Goal: Task Accomplishment & Management: Use online tool/utility

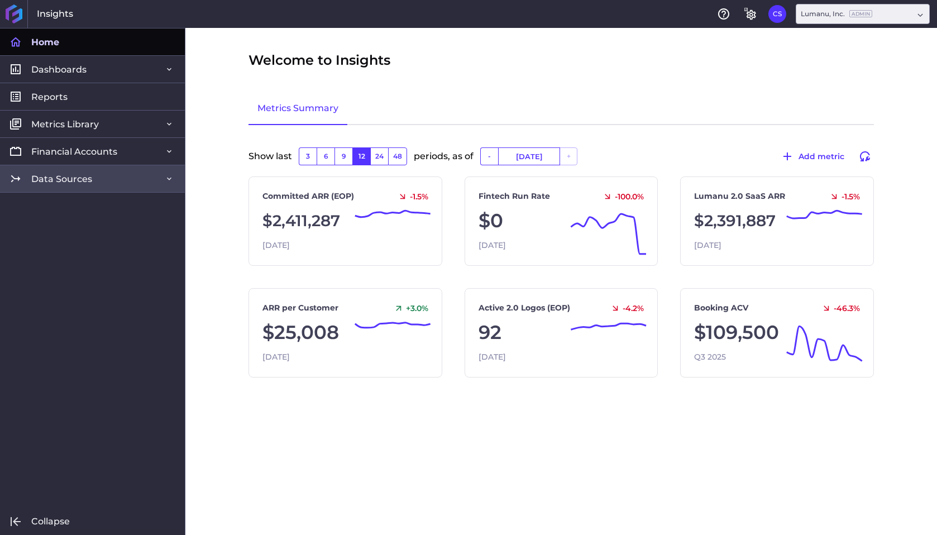
click at [82, 179] on span "Data Sources" at bounding box center [61, 179] width 61 height 12
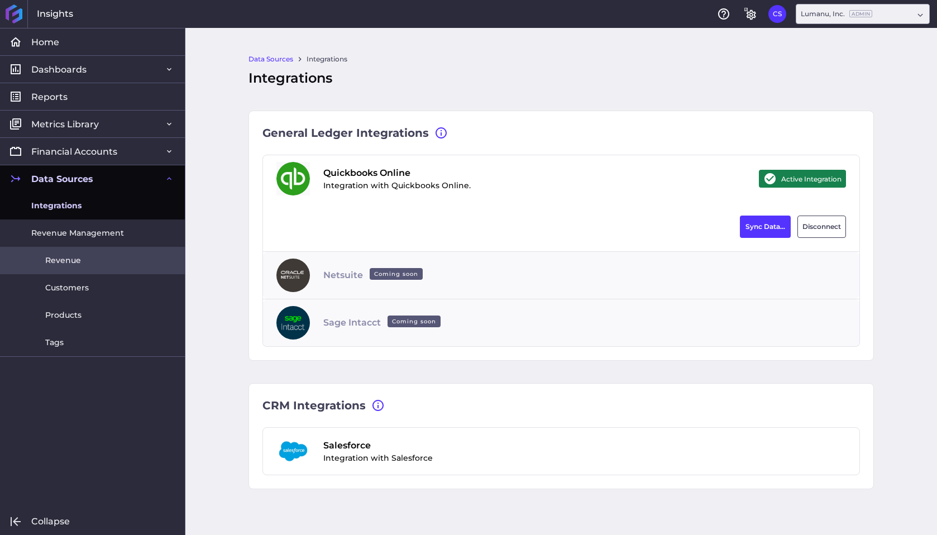
click at [73, 255] on span "Revenue" at bounding box center [63, 261] width 36 height 12
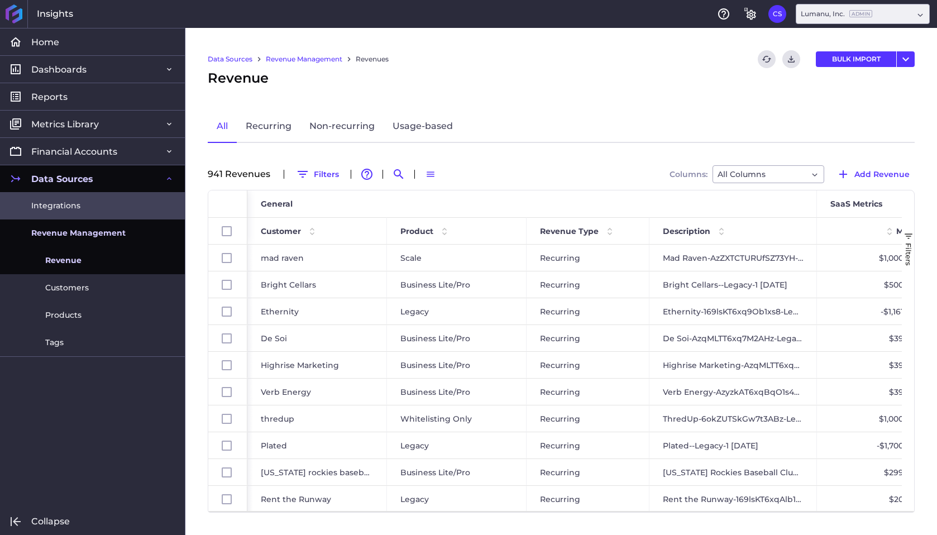
click at [72, 207] on span "Integrations" at bounding box center [55, 206] width 49 height 12
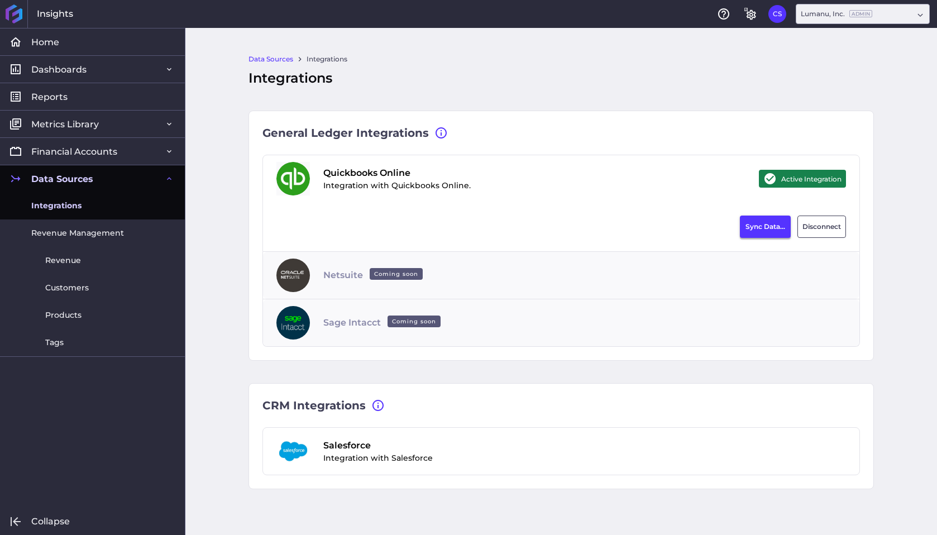
click at [781, 223] on button "Sync Data..." at bounding box center [765, 226] width 51 height 22
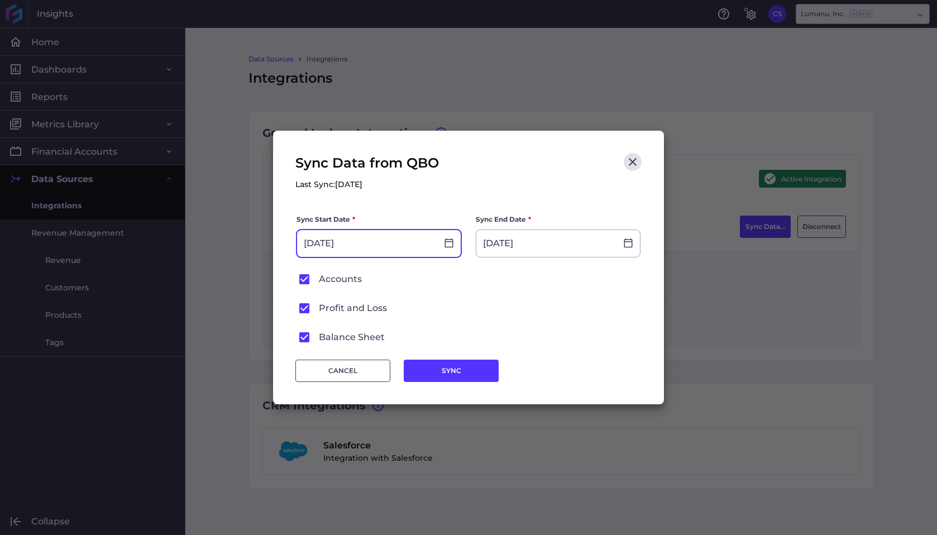
click at [389, 243] on input "[DATE]" at bounding box center [367, 243] width 140 height 27
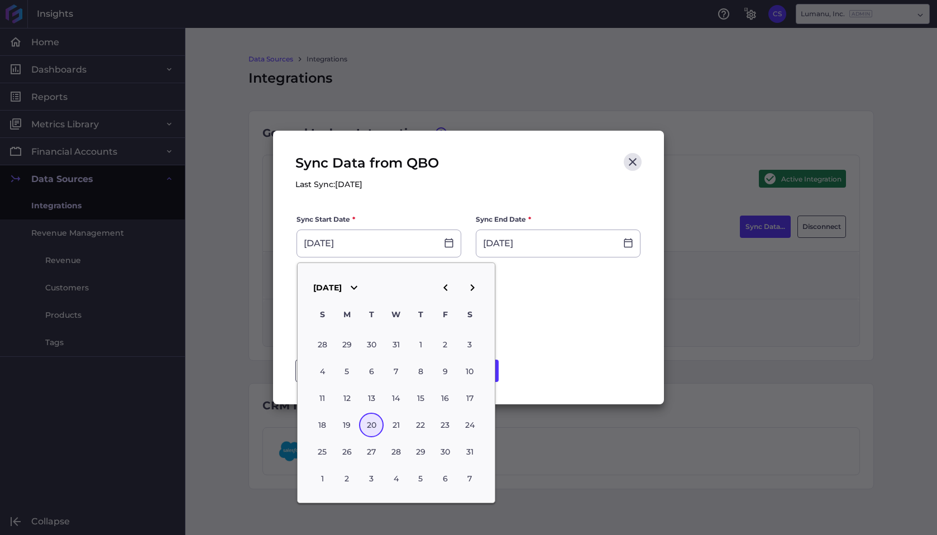
click at [602, 303] on label "Profit and Loss" at bounding box center [468, 308] width 344 height 16
click at [0, 0] on input "Profit and Loss" at bounding box center [0, 0] width 0 height 0
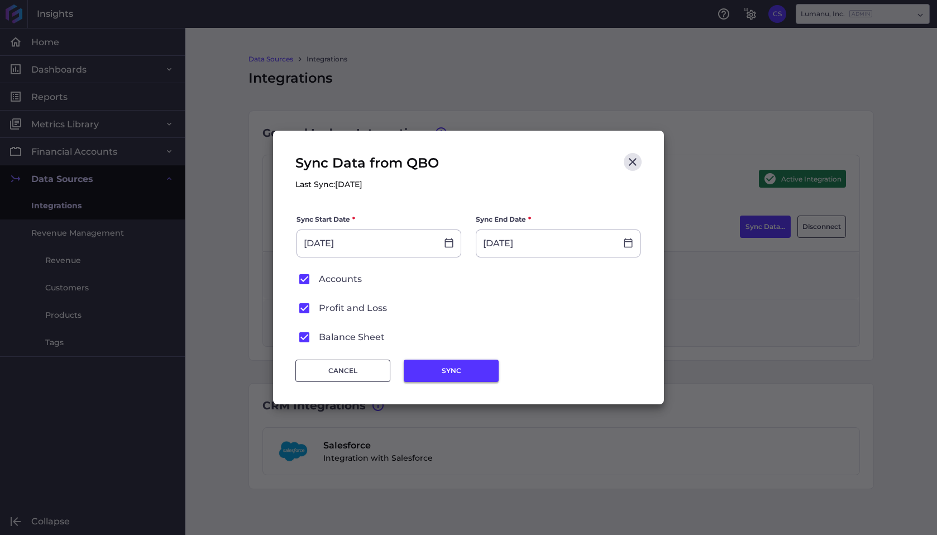
click at [454, 372] on button "SYNC" at bounding box center [451, 370] width 95 height 22
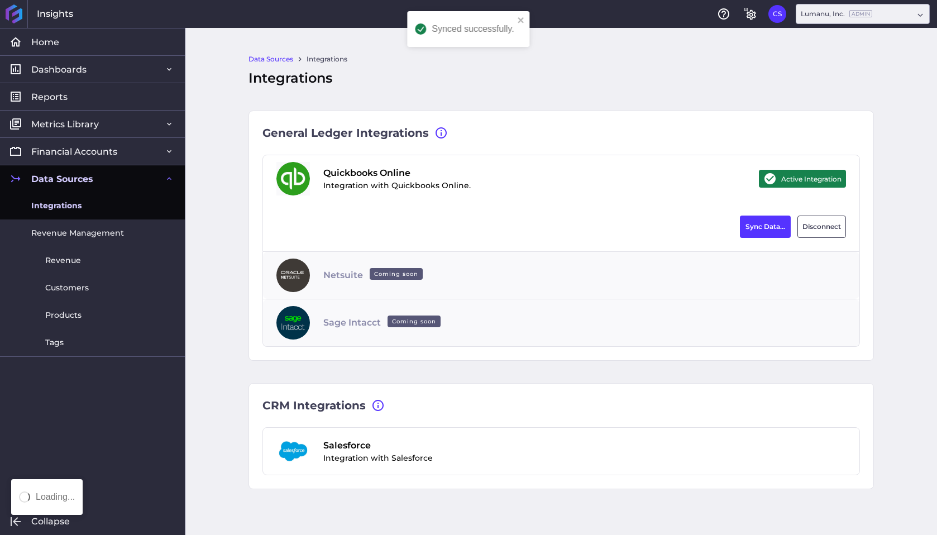
type input "[DATE]"
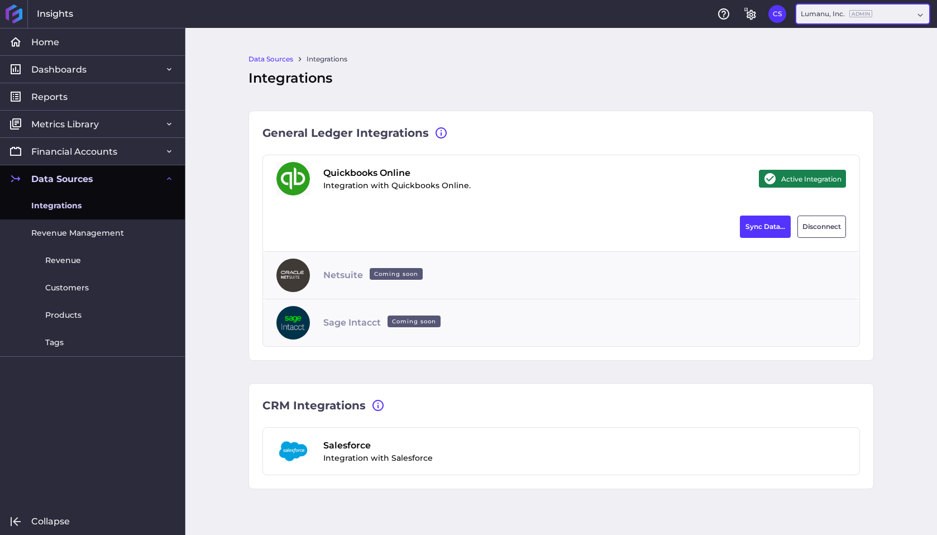
click at [847, 13] on div "Lumanu, Inc. Admin" at bounding box center [835, 14] width 71 height 10
click at [847, 92] on div "Lumanu Pay, LLC Admin" at bounding box center [861, 87] width 133 height 23
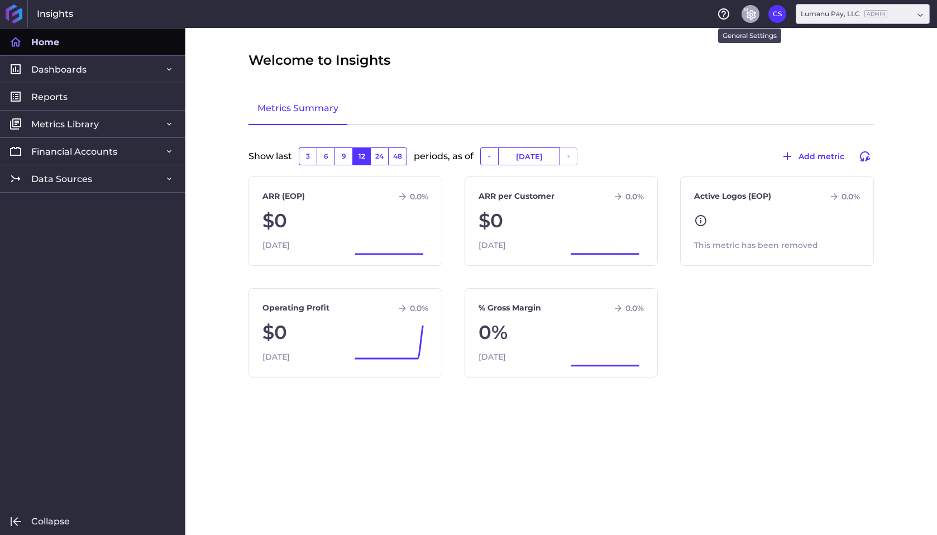
click at [750, 18] on icon "General Settings" at bounding box center [750, 15] width 9 height 10
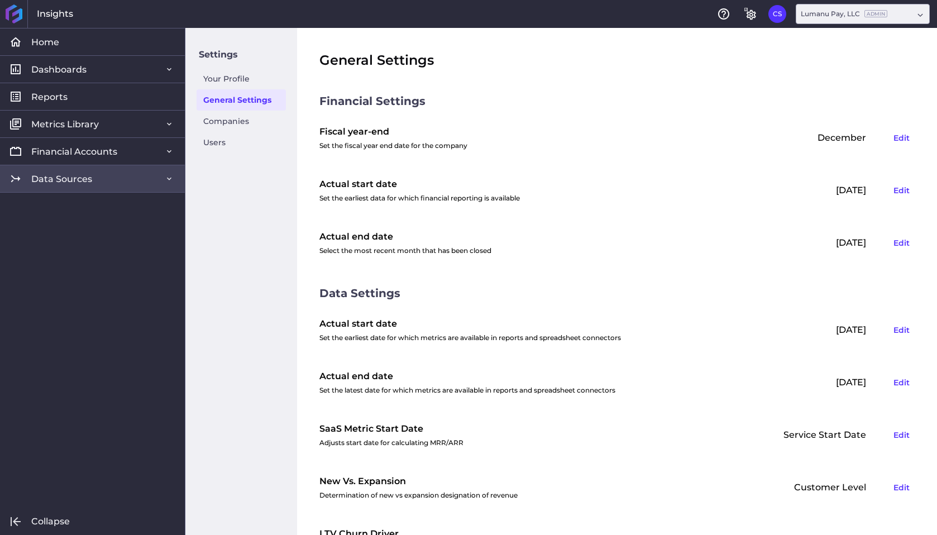
click at [92, 176] on link "Data Sources" at bounding box center [92, 178] width 185 height 27
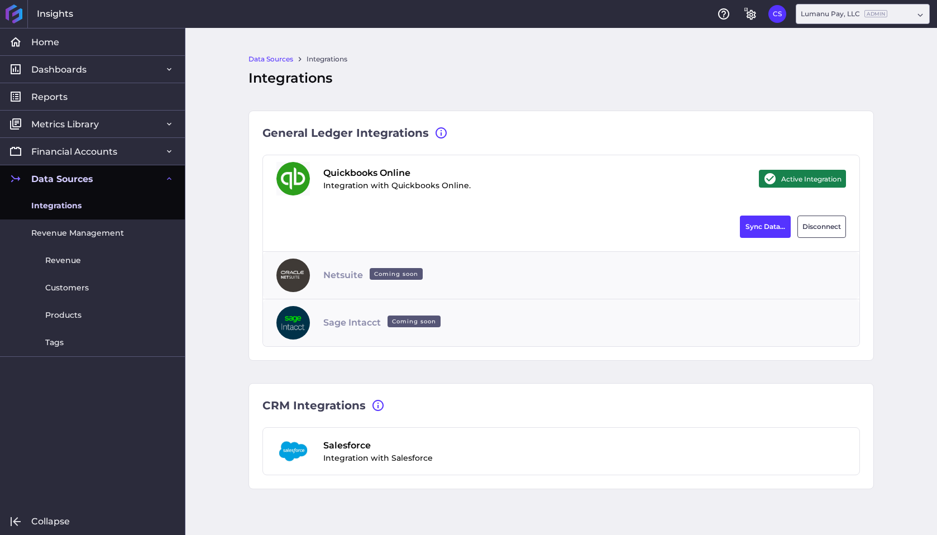
click at [75, 207] on span "Integrations" at bounding box center [56, 206] width 50 height 12
click at [756, 224] on button "Sync Data..." at bounding box center [765, 226] width 51 height 22
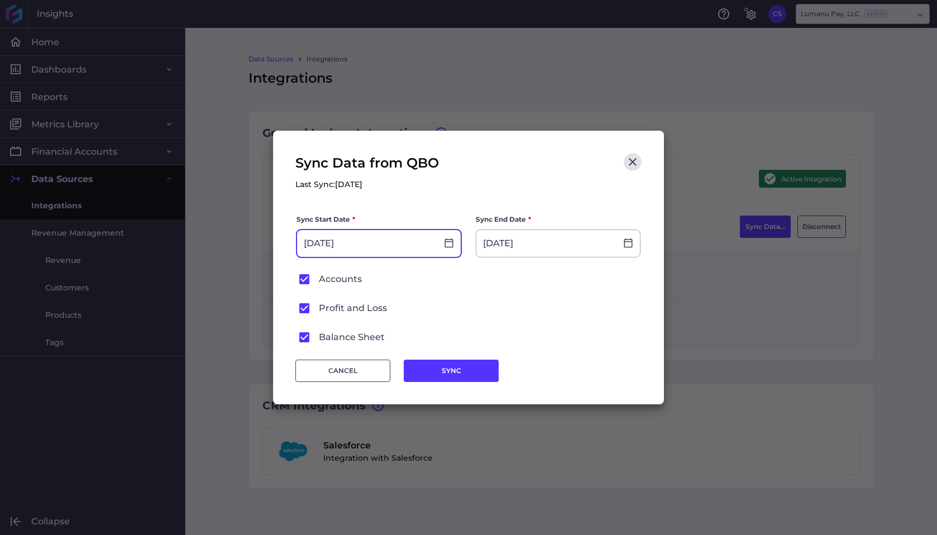
click at [370, 245] on input "[DATE]" at bounding box center [367, 243] width 140 height 27
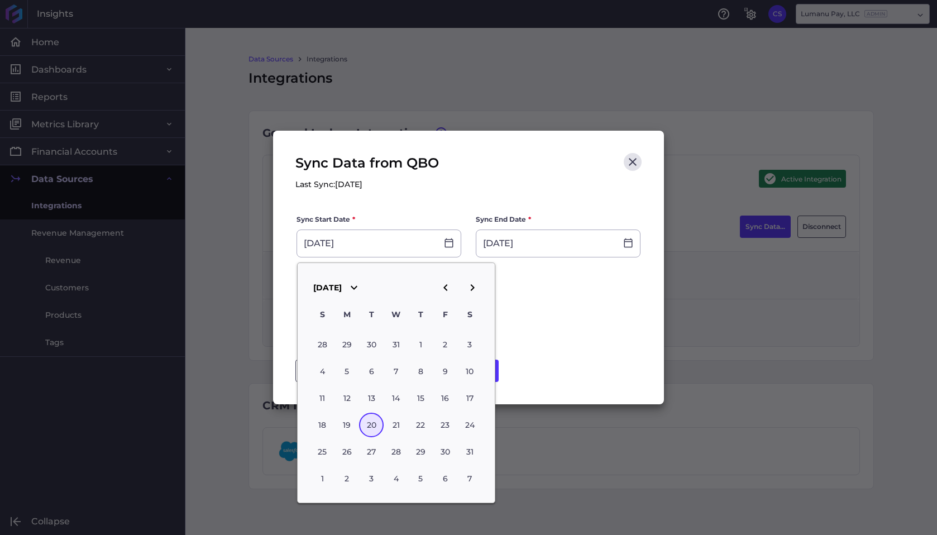
click at [526, 311] on label "Profit and Loss" at bounding box center [468, 308] width 344 height 16
click at [0, 0] on input "Profit and Loss" at bounding box center [0, 0] width 0 height 0
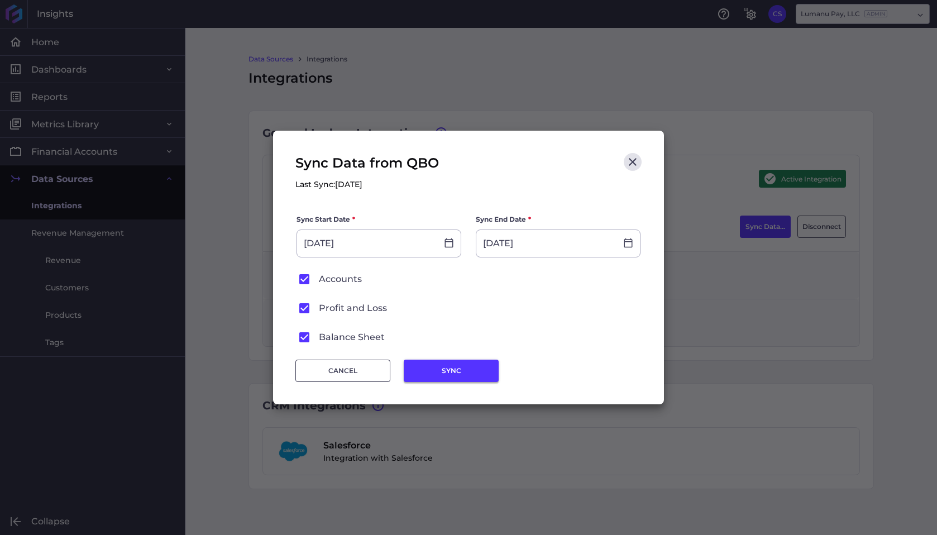
click at [463, 367] on button "SYNC" at bounding box center [451, 370] width 95 height 22
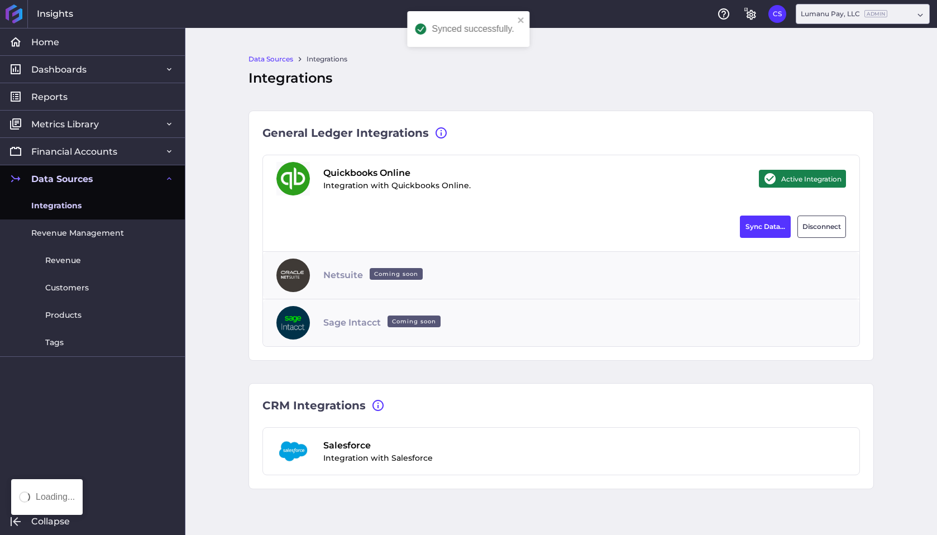
type input "[DATE]"
